Goal: Information Seeking & Learning: Learn about a topic

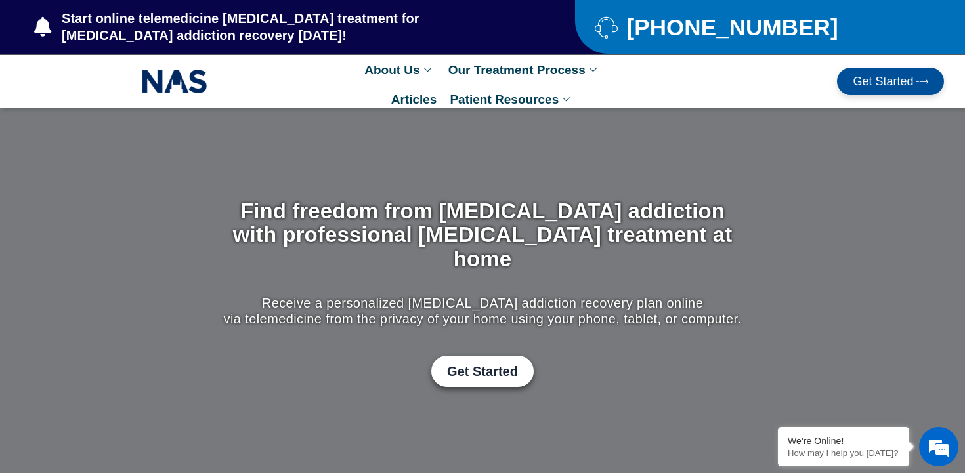
click at [181, 85] on img at bounding box center [175, 81] width 66 height 30
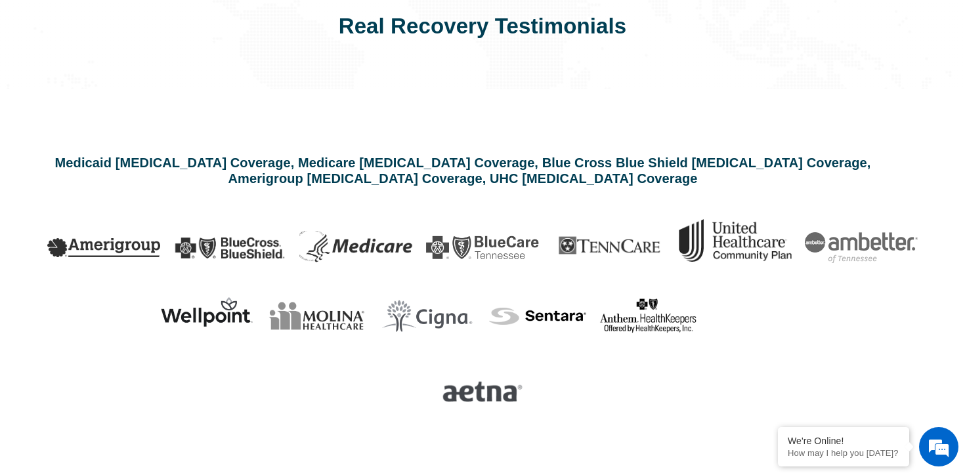
scroll to position [3078, 0]
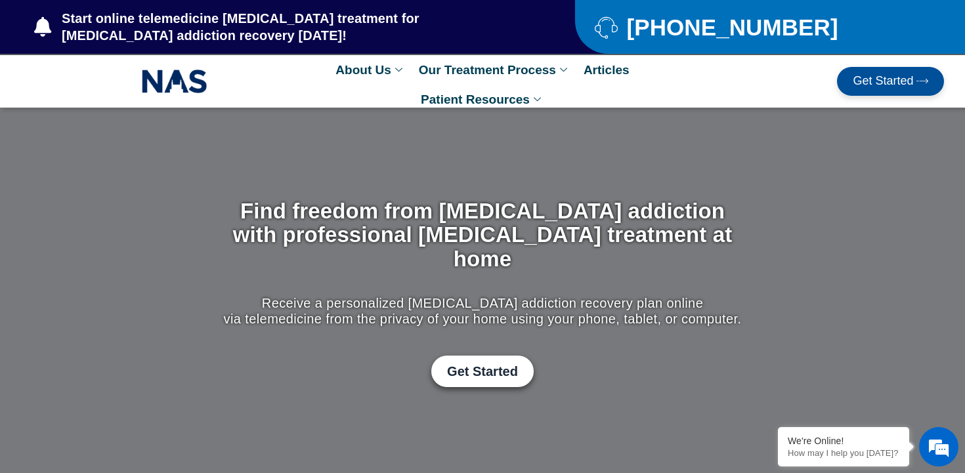
scroll to position [1, 0]
